Goal: Task Accomplishment & Management: Use online tool/utility

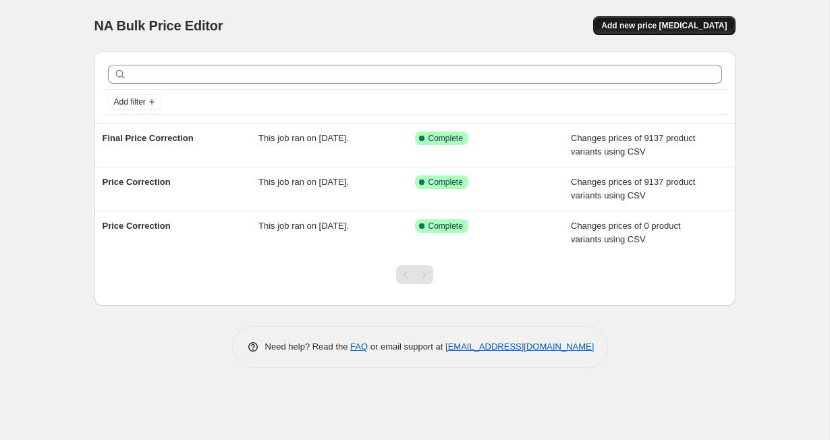
click at [642, 26] on span "Add new price [MEDICAL_DATA]" at bounding box center [664, 25] width 126 height 11
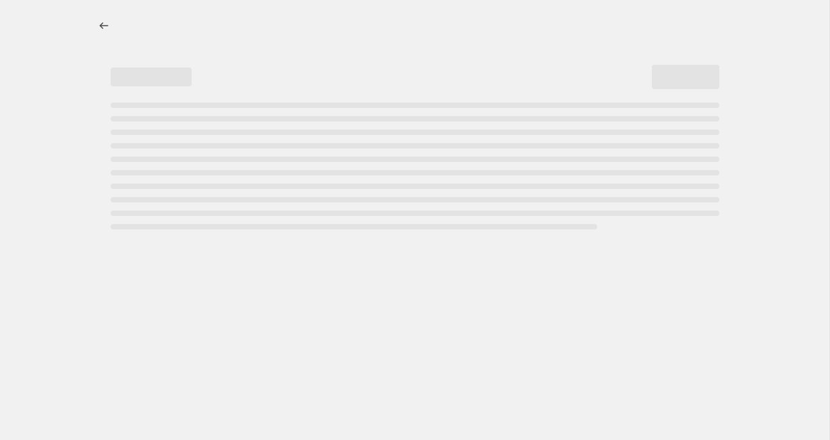
select select "percentage"
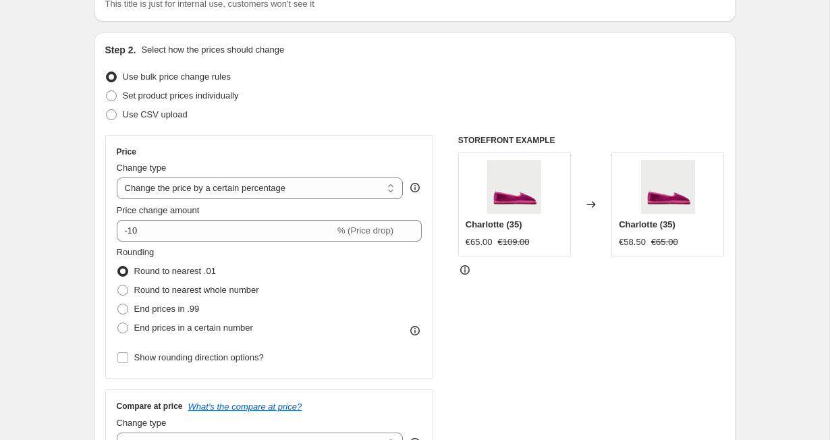
scroll to position [126, 0]
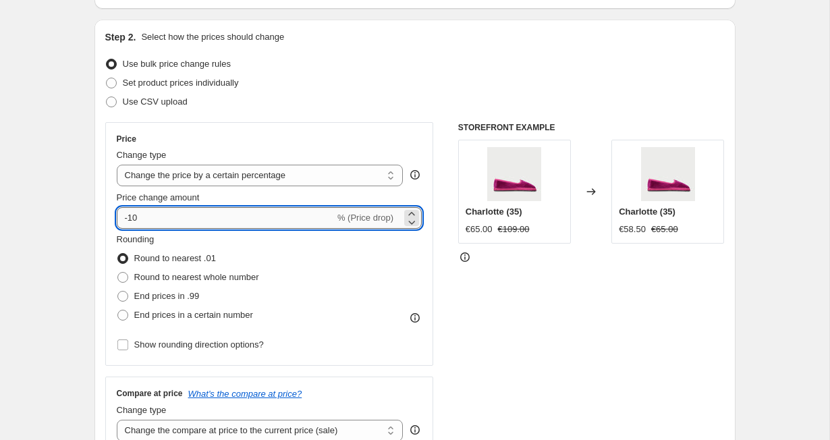
click at [292, 215] on input "-10" at bounding box center [226, 218] width 218 height 22
click at [309, 198] on div "Price change amount" at bounding box center [270, 197] width 306 height 13
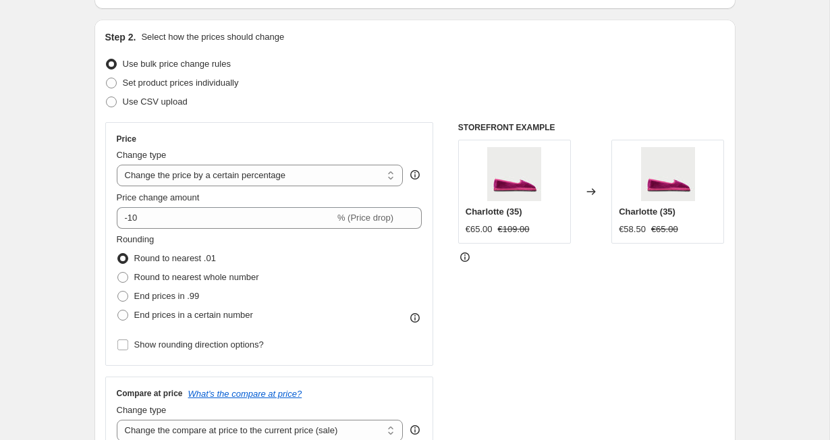
click at [309, 198] on div "Price change amount" at bounding box center [270, 197] width 306 height 13
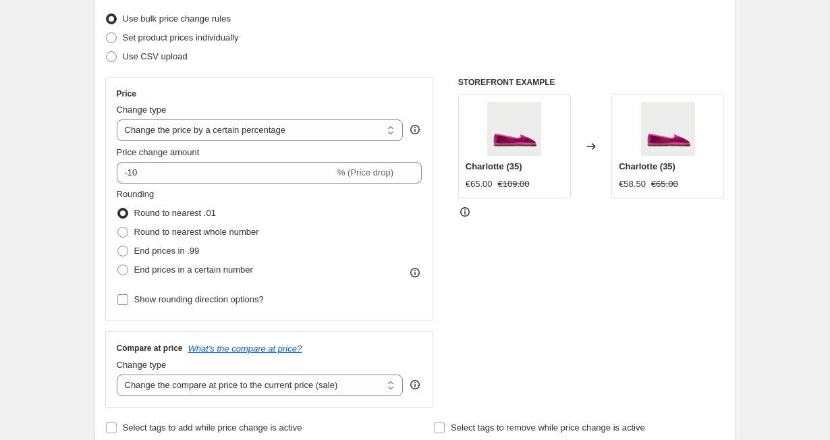
scroll to position [185, 0]
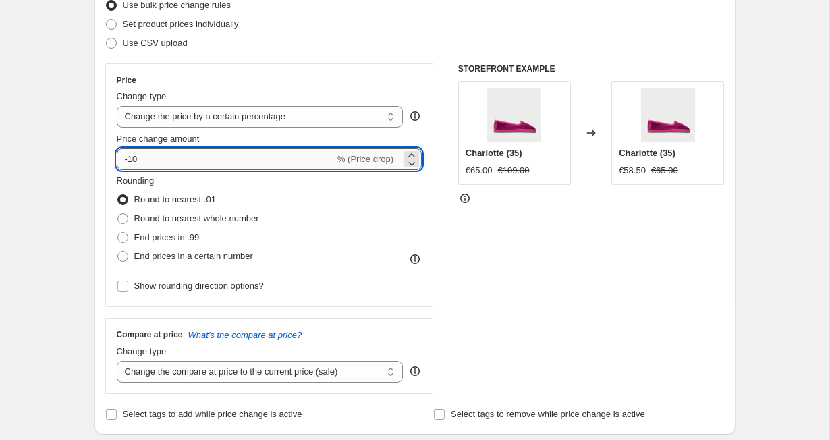
click at [259, 153] on input "-10" at bounding box center [226, 159] width 218 height 22
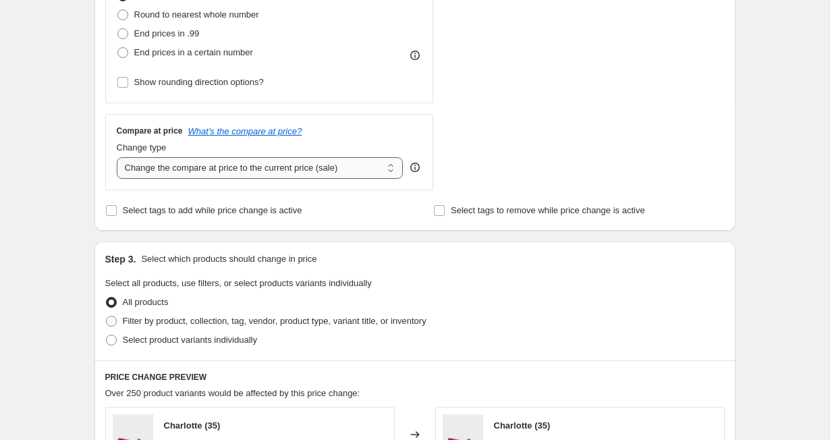
scroll to position [394, 0]
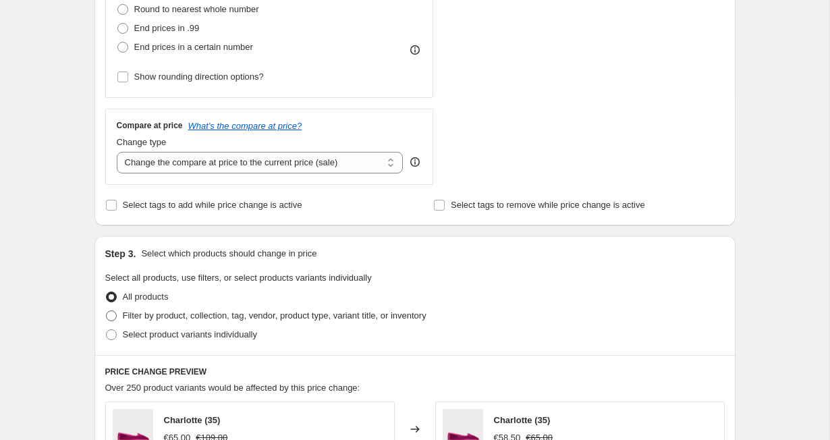
click at [192, 312] on span "Filter by product, collection, tag, vendor, product type, variant title, or inv…" at bounding box center [275, 315] width 304 height 10
click at [107, 311] on input "Filter by product, collection, tag, vendor, product type, variant title, or inv…" at bounding box center [106, 310] width 1 height 1
radio input "true"
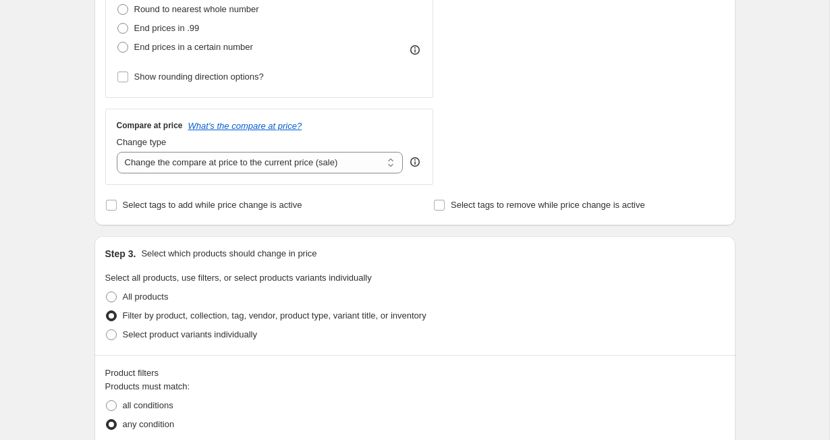
scroll to position [530, 0]
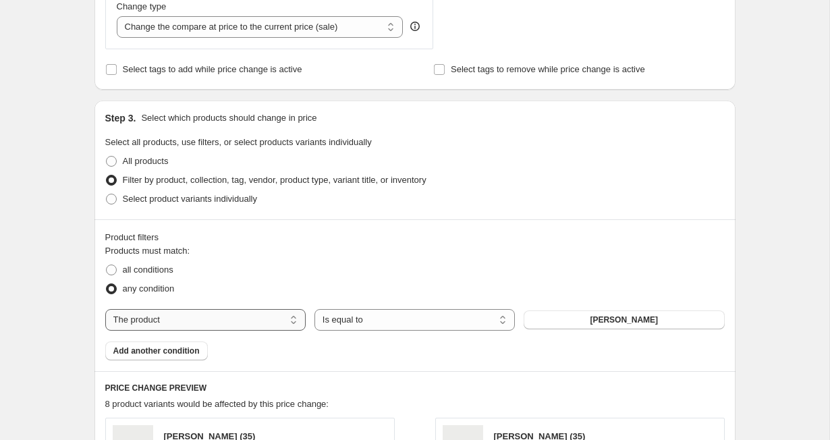
select select "collection"
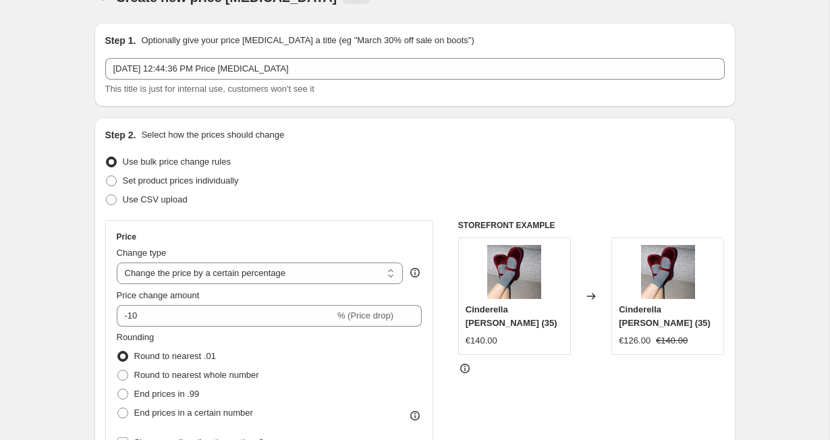
scroll to position [43, 0]
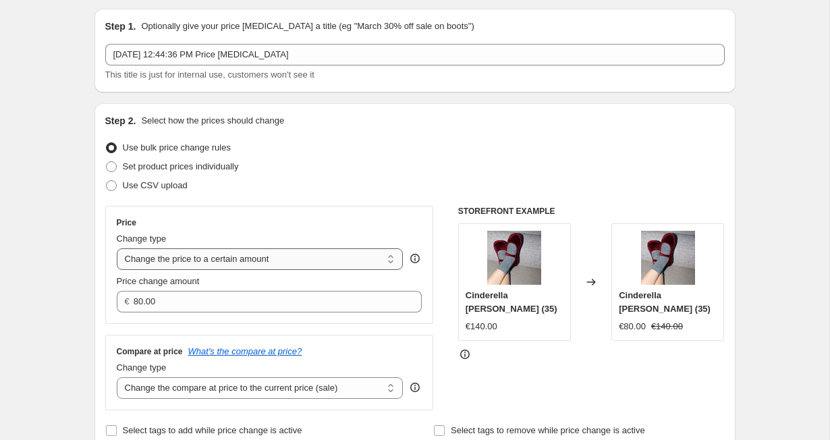
select select "margin"
type input "50"
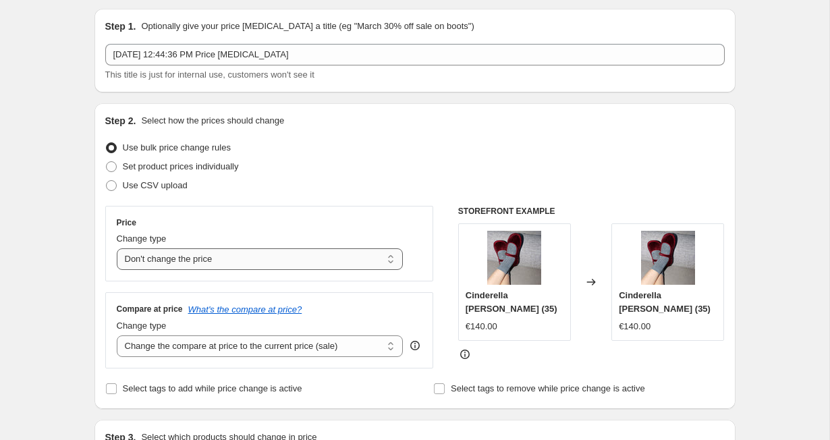
select select "by"
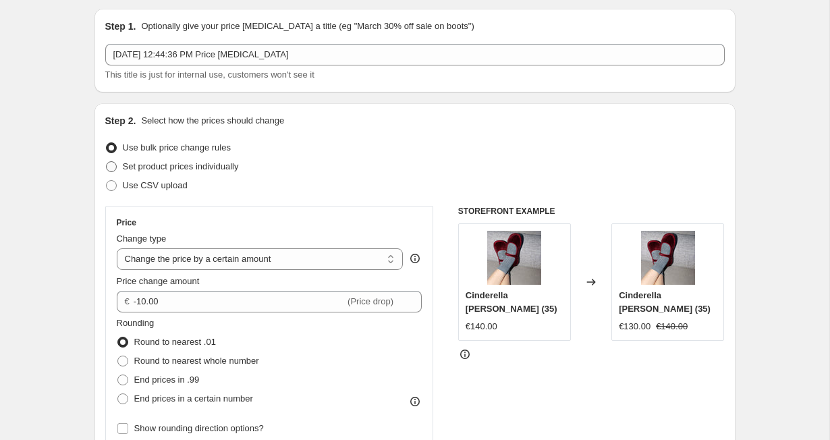
click at [200, 169] on span "Set product prices individually" at bounding box center [181, 166] width 116 height 10
click at [107, 162] on input "Set product prices individually" at bounding box center [106, 161] width 1 height 1
radio input "true"
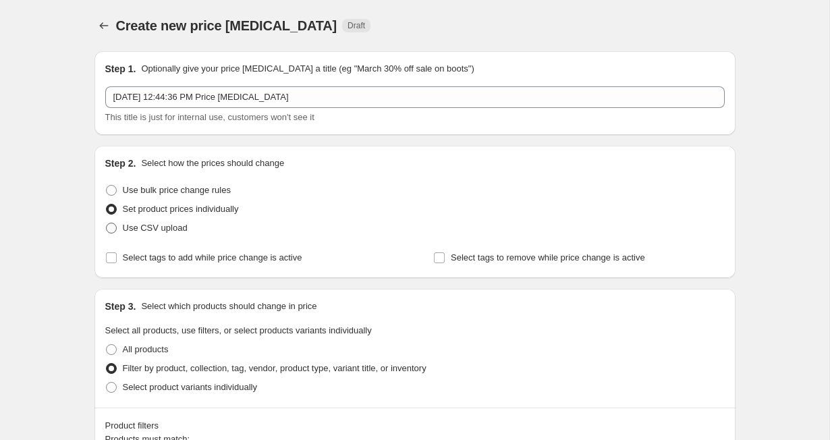
scroll to position [0, 0]
click at [188, 224] on span "Use CSV upload" at bounding box center [155, 228] width 65 height 10
click at [107, 223] on input "Use CSV upload" at bounding box center [106, 223] width 1 height 1
radio input "true"
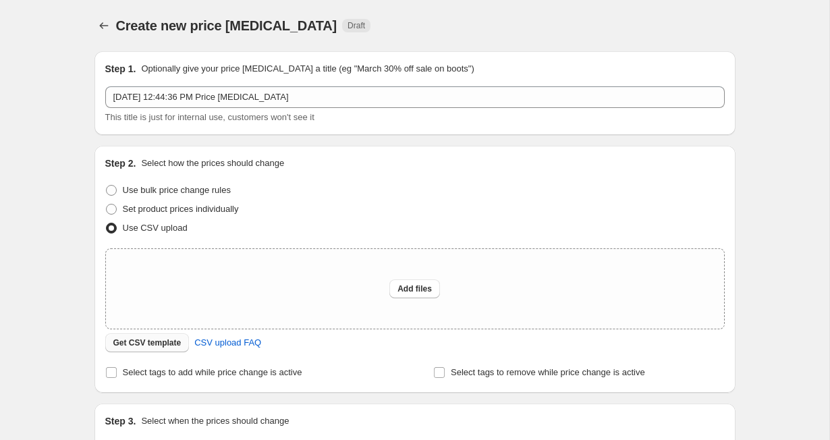
click at [163, 350] on button "Get CSV template" at bounding box center [147, 342] width 84 height 19
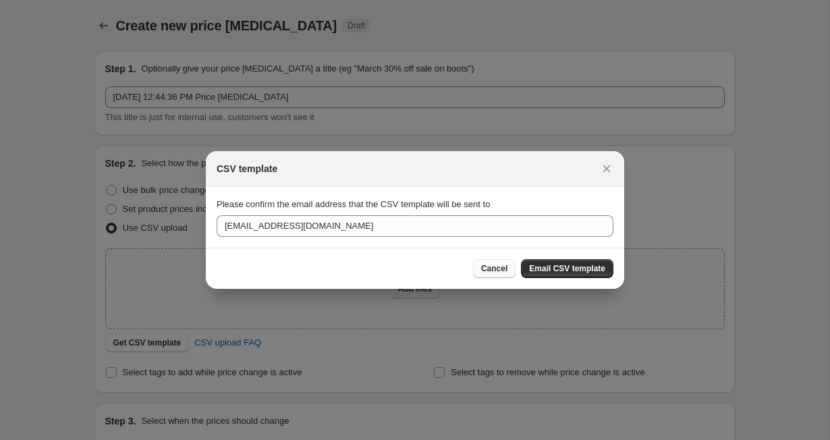
click at [486, 276] on button "Cancel" at bounding box center [494, 268] width 43 height 19
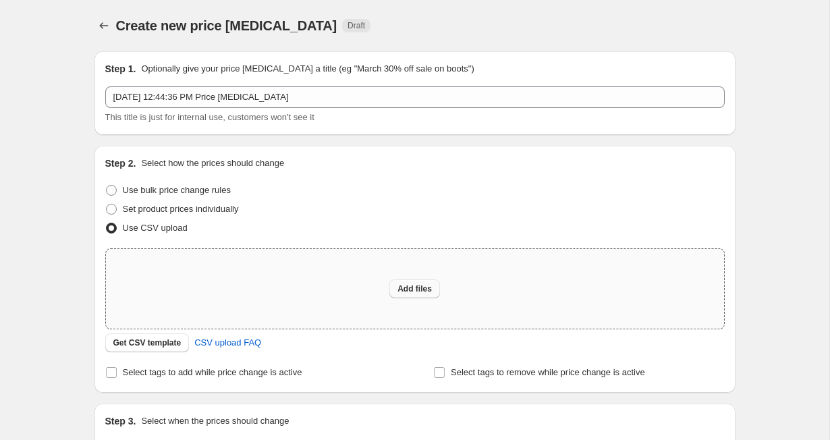
click at [426, 283] on button "Add files" at bounding box center [414, 288] width 51 height 19
type input "C:\fakepath\Fixed Prices Italy.csv"
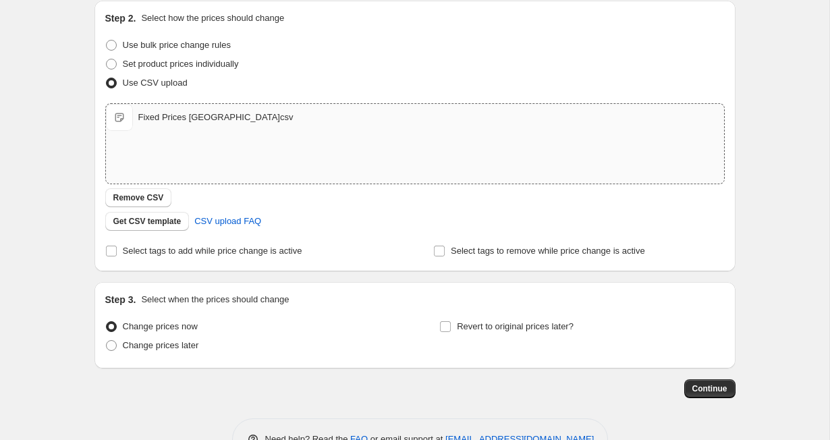
scroll to position [153, 0]
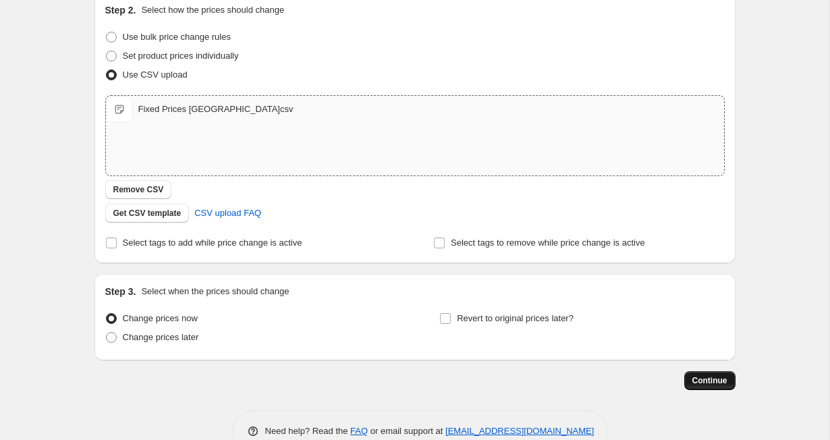
click at [686, 378] on button "Continue" at bounding box center [709, 380] width 51 height 19
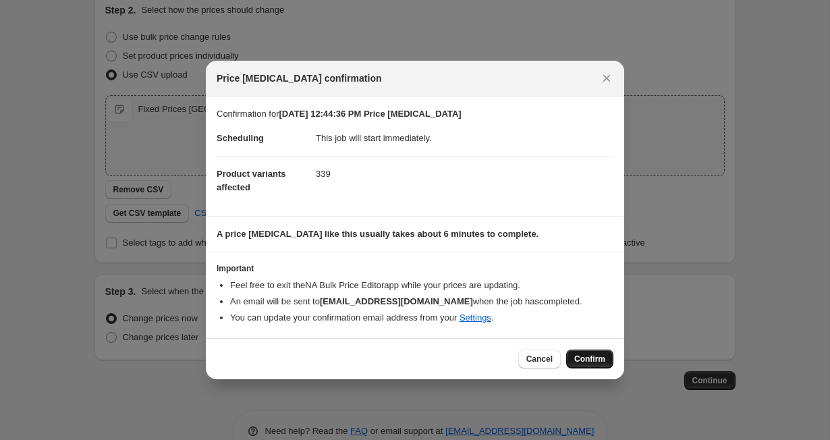
click at [584, 359] on span "Confirm" at bounding box center [589, 359] width 31 height 11
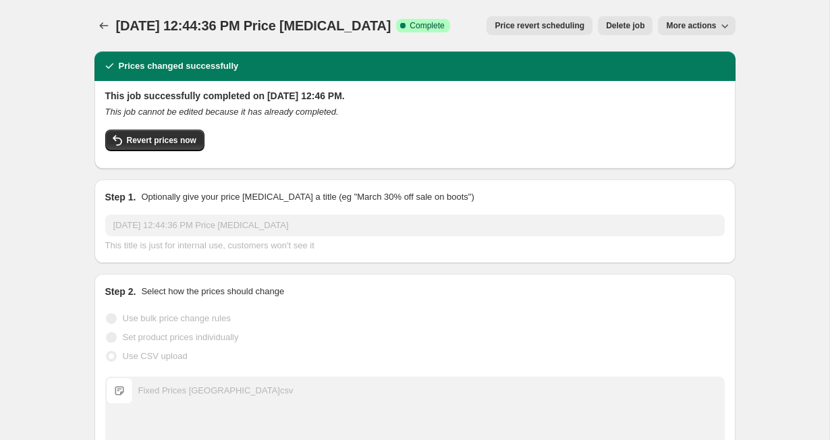
click at [715, 32] on button "More actions" at bounding box center [696, 25] width 77 height 19
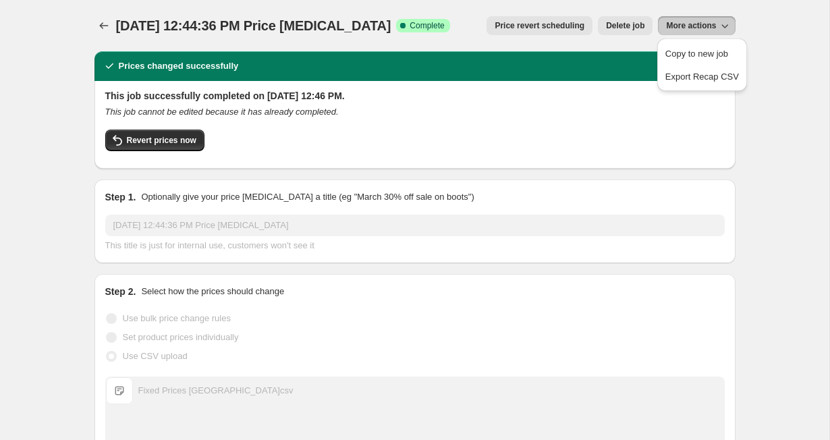
click at [706, 28] on span "More actions" at bounding box center [691, 25] width 50 height 11
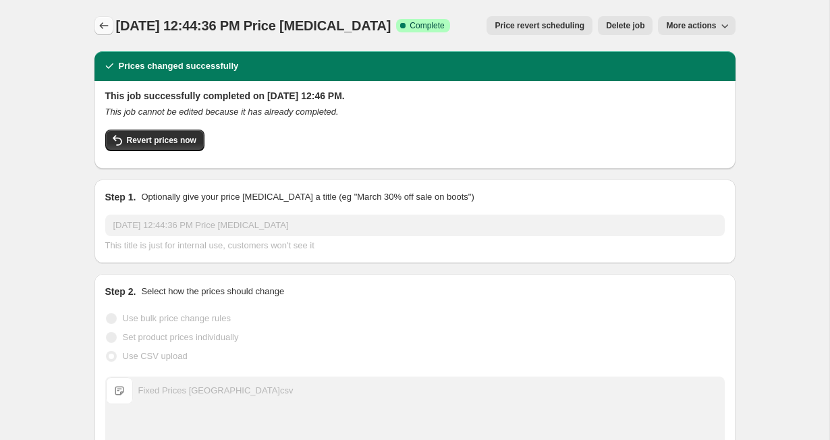
click at [113, 29] on button "Price change jobs" at bounding box center [103, 25] width 19 height 19
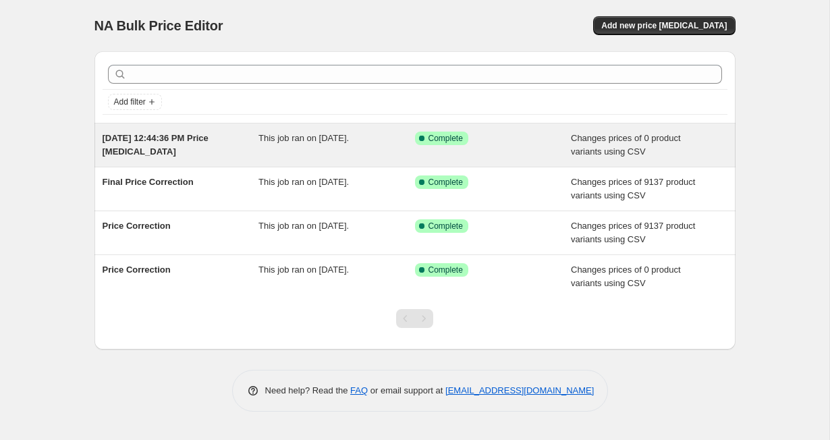
click at [192, 148] on div "Sep 10, 2025 at 12:44:36 PM Price change job" at bounding box center [181, 145] width 157 height 27
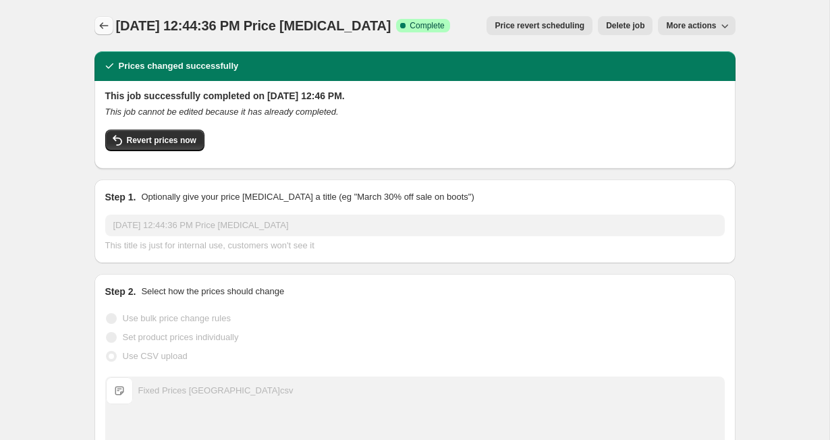
click at [107, 27] on icon "Price change jobs" at bounding box center [103, 25] width 13 height 13
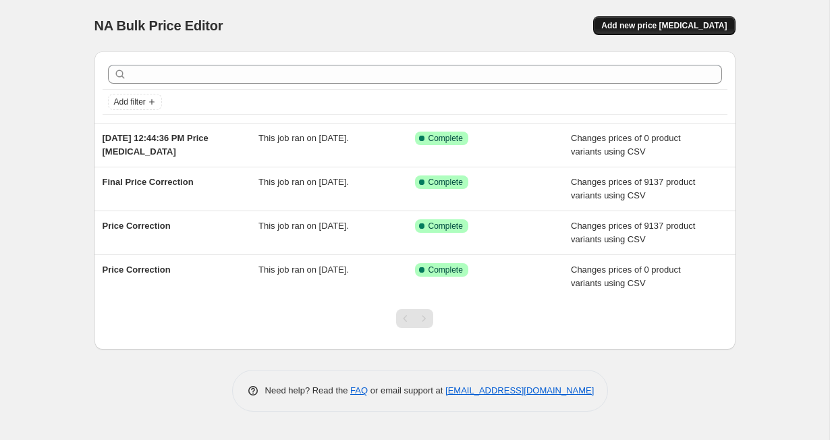
click at [653, 32] on button "Add new price change job" at bounding box center [664, 25] width 142 height 19
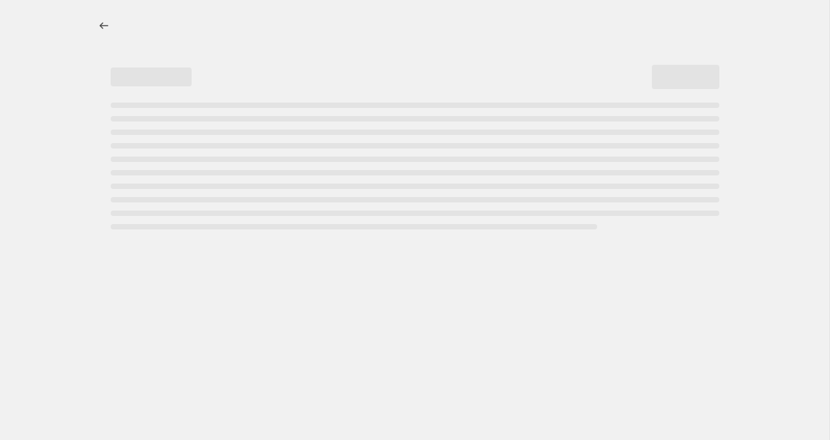
select select "percentage"
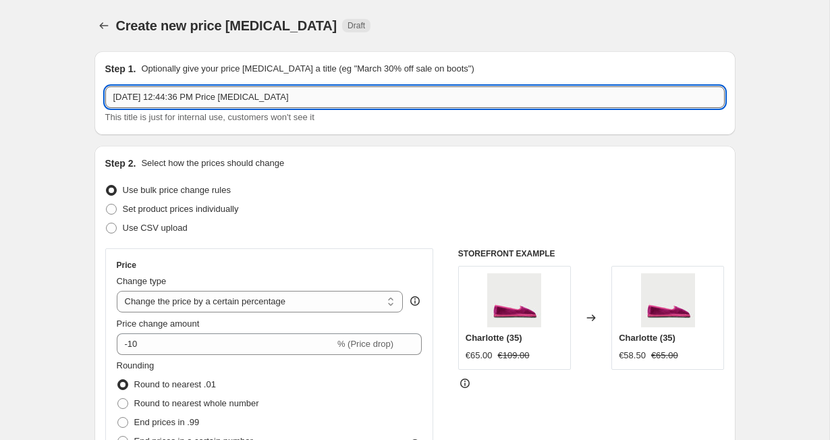
click at [217, 93] on input "Sep 10, 2025 at 12:44:36 PM Price change job" at bounding box center [415, 97] width 620 height 22
click at [112, 28] on button "Price change jobs" at bounding box center [103, 25] width 19 height 19
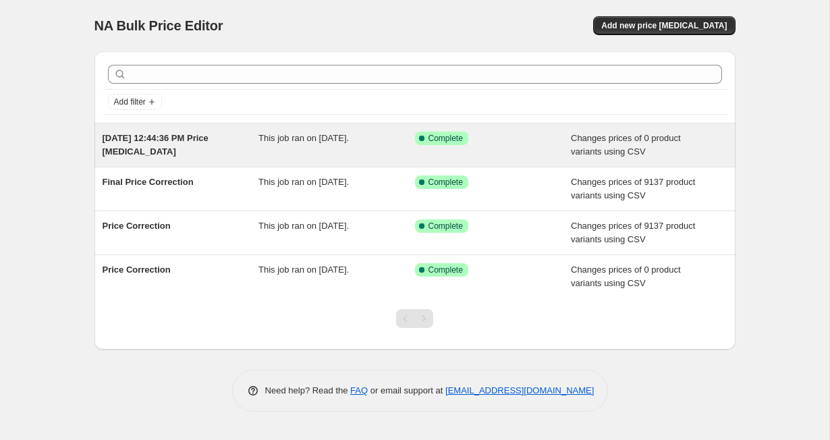
click at [682, 157] on div "Changes prices of 0 product variants using CSV" at bounding box center [649, 145] width 157 height 27
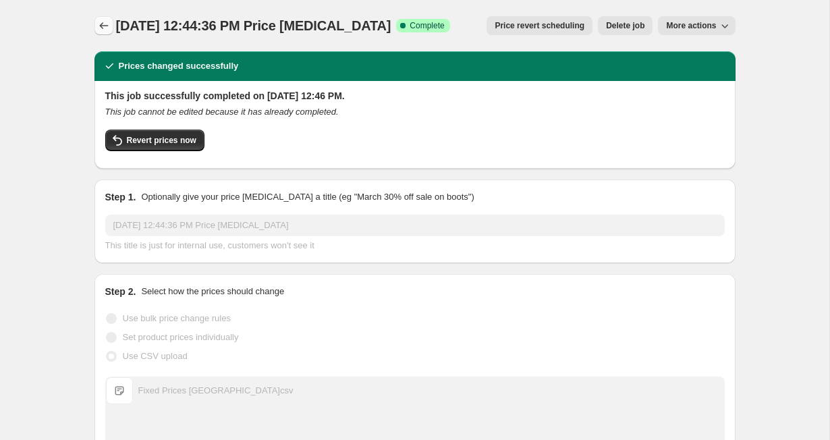
click at [105, 27] on icon "Price change jobs" at bounding box center [103, 25] width 13 height 13
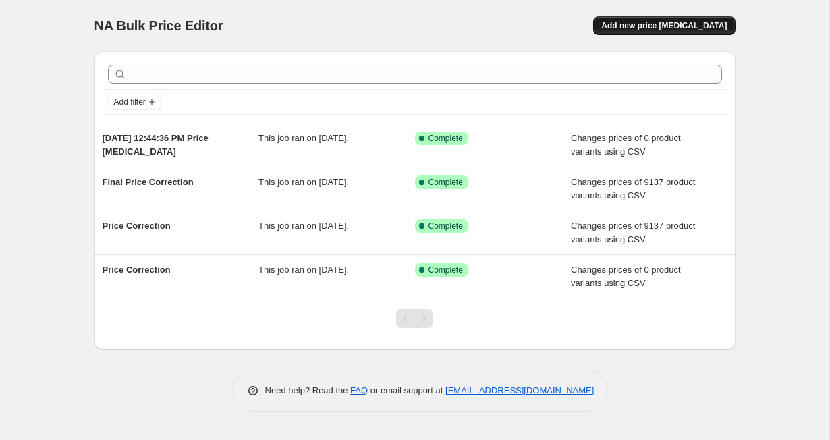
click at [667, 29] on span "Add new price change job" at bounding box center [664, 25] width 126 height 11
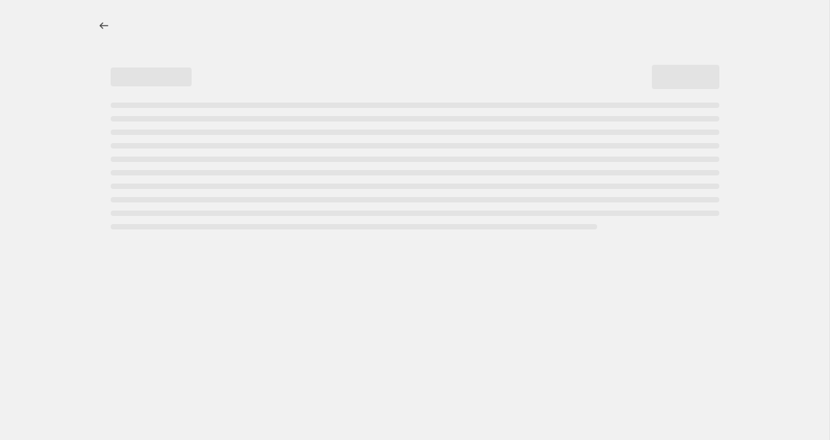
select select "percentage"
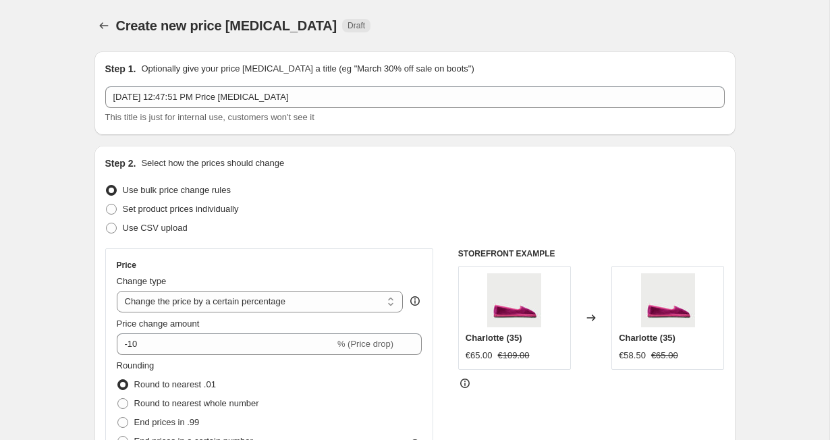
click at [258, 161] on p "Select how the prices should change" at bounding box center [212, 163] width 143 height 13
click at [130, 229] on span "Use CSV upload" at bounding box center [155, 228] width 65 height 10
click at [107, 223] on input "Use CSV upload" at bounding box center [106, 223] width 1 height 1
radio input "true"
